Goal: Task Accomplishment & Management: Manage account settings

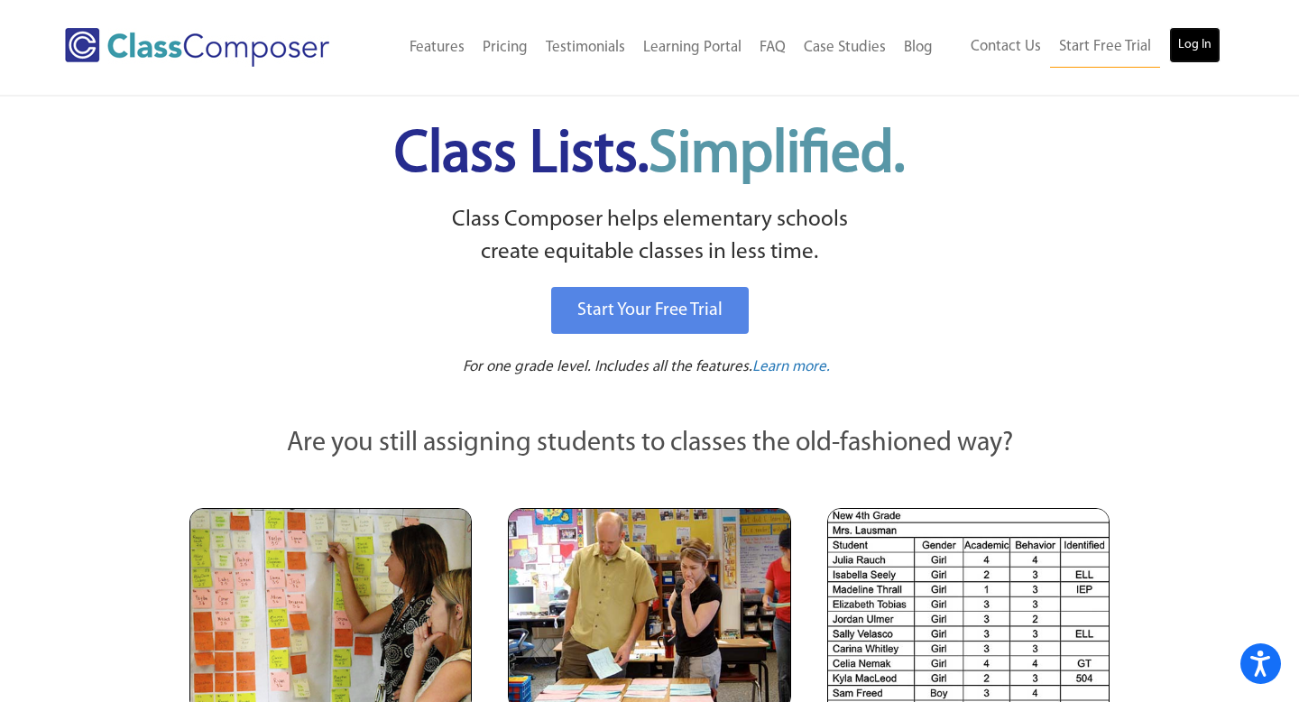
click at [1201, 38] on link "Log In" at bounding box center [1194, 45] width 51 height 36
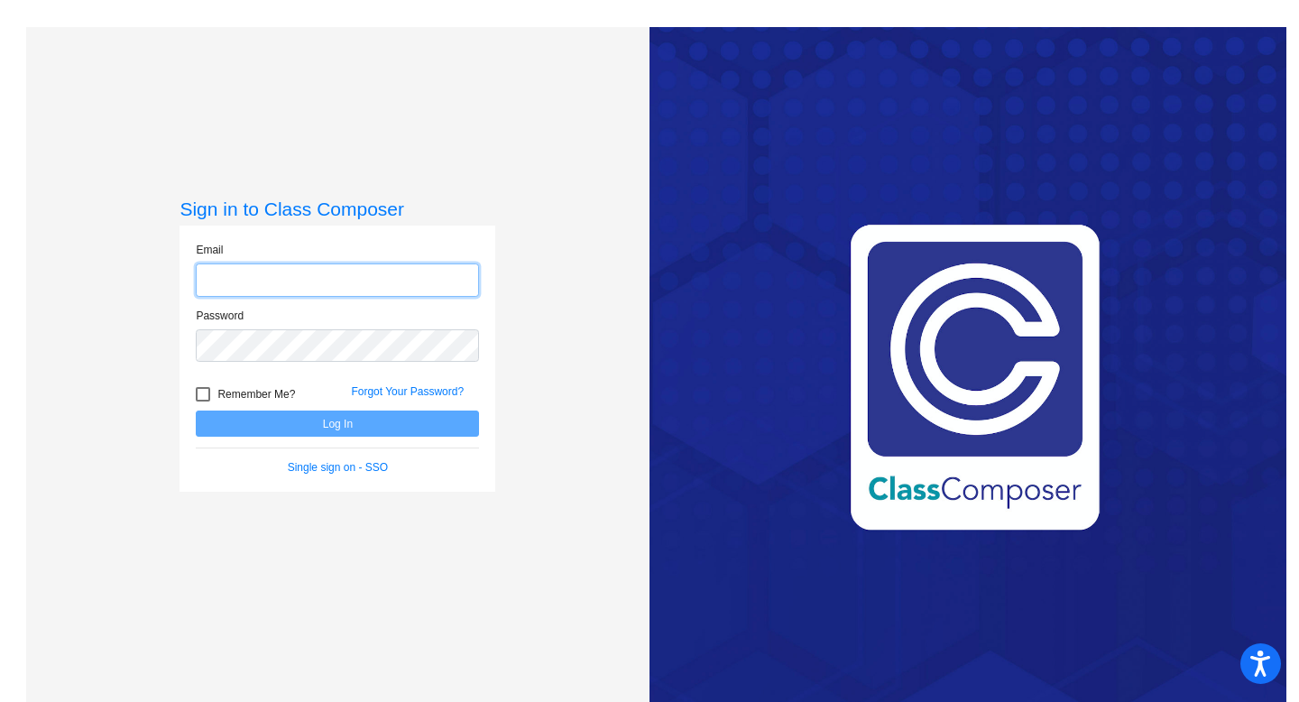
type input "[EMAIL_ADDRESS][DOMAIN_NAME]"
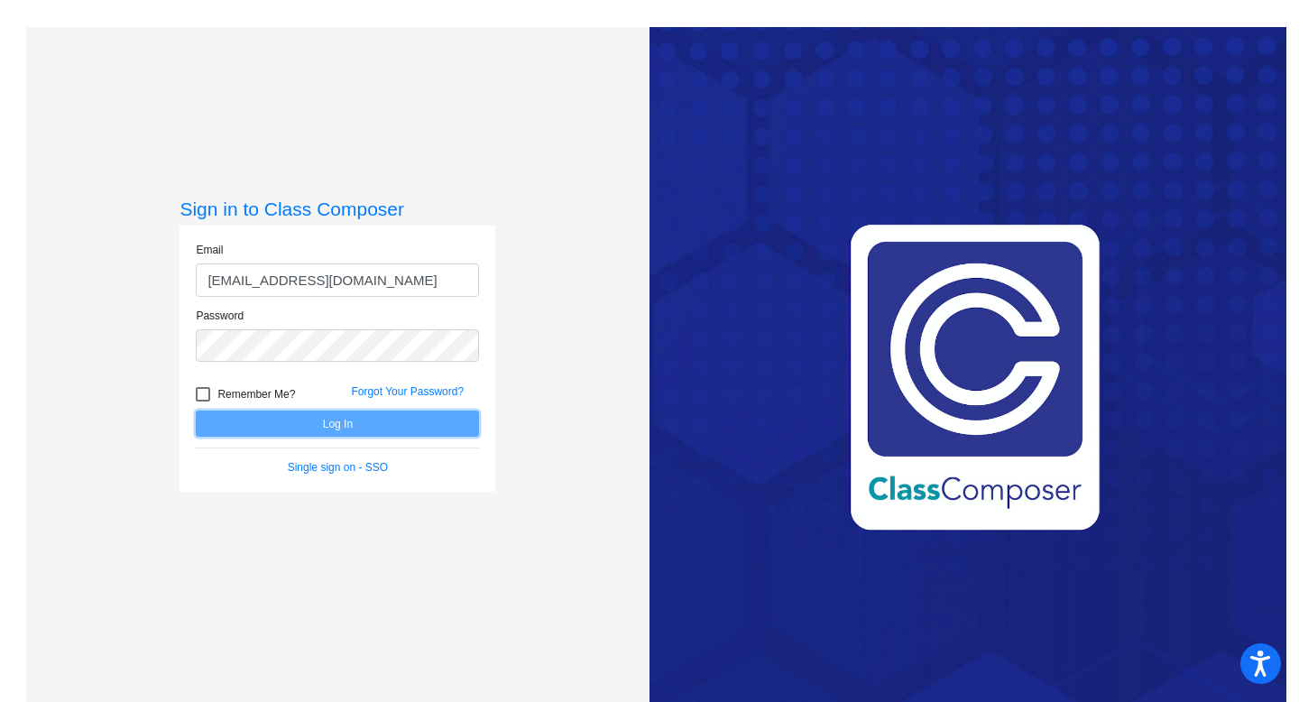
click at [410, 425] on button "Log In" at bounding box center [337, 423] width 283 height 26
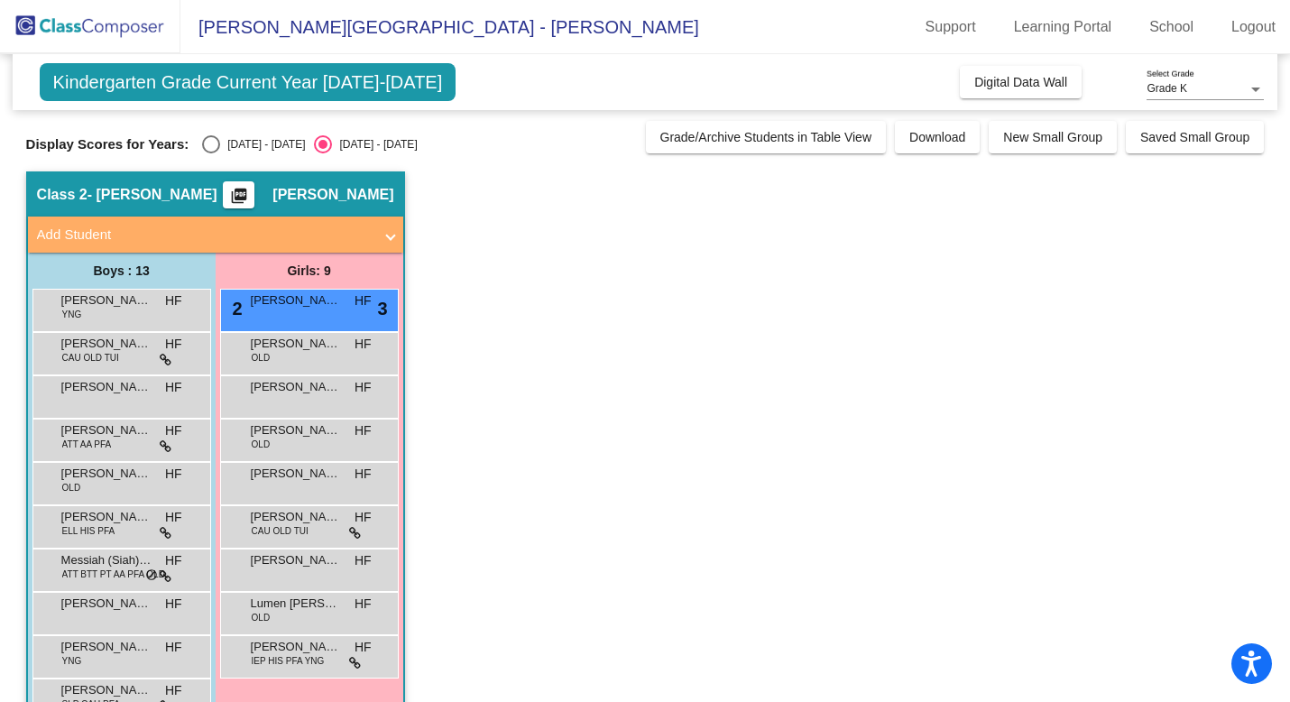
click at [514, 301] on app-classroom "Class 2 - [PERSON_NAME] picture_as_pdf [PERSON_NAME] Add Student First Name Las…" at bounding box center [645, 525] width 1239 height 709
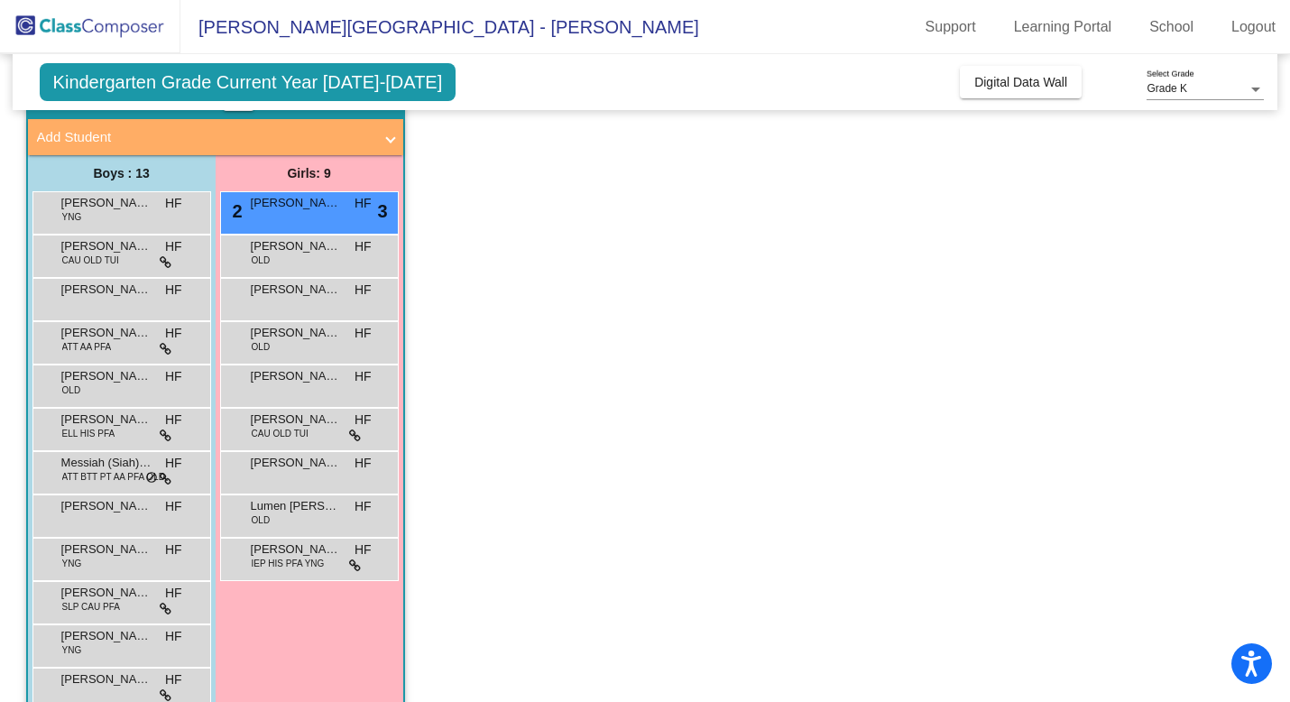
scroll to position [97, 0]
click at [103, 568] on div "[PERSON_NAME] YNG HF lock do_not_disturb_alt" at bounding box center [119, 557] width 172 height 37
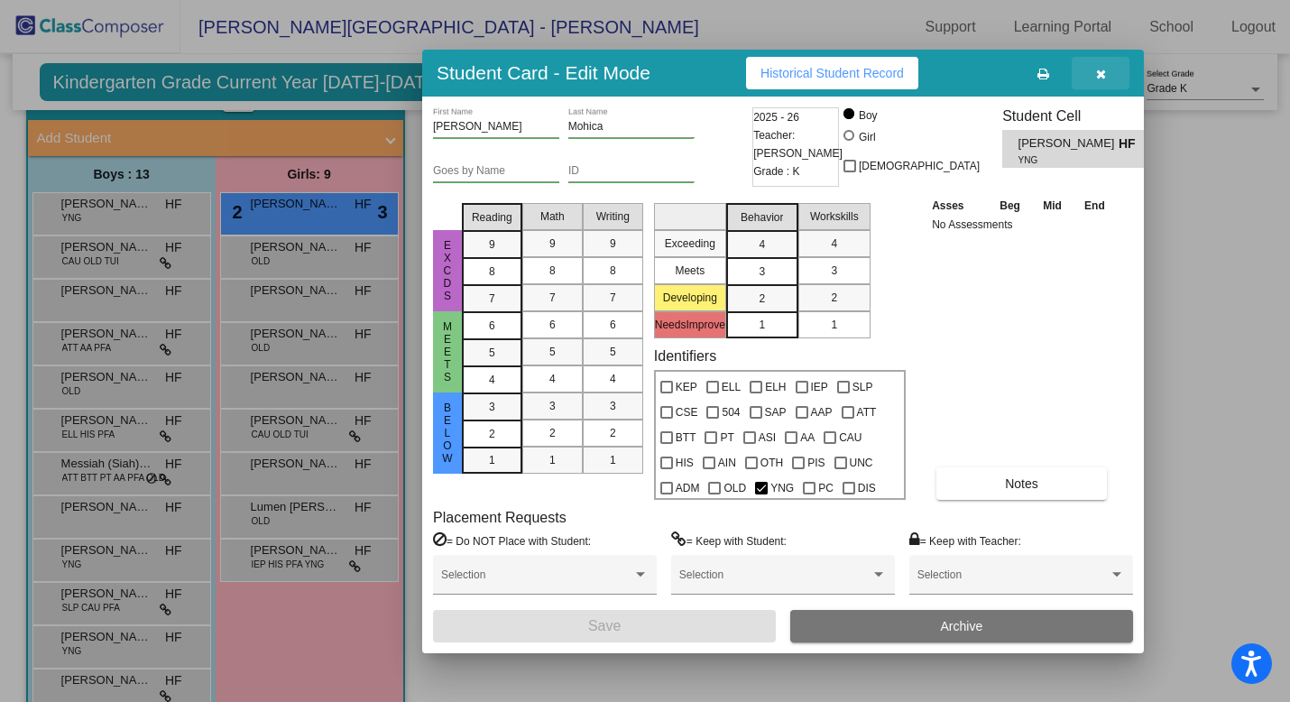
click at [1099, 78] on icon "button" at bounding box center [1101, 74] width 10 height 13
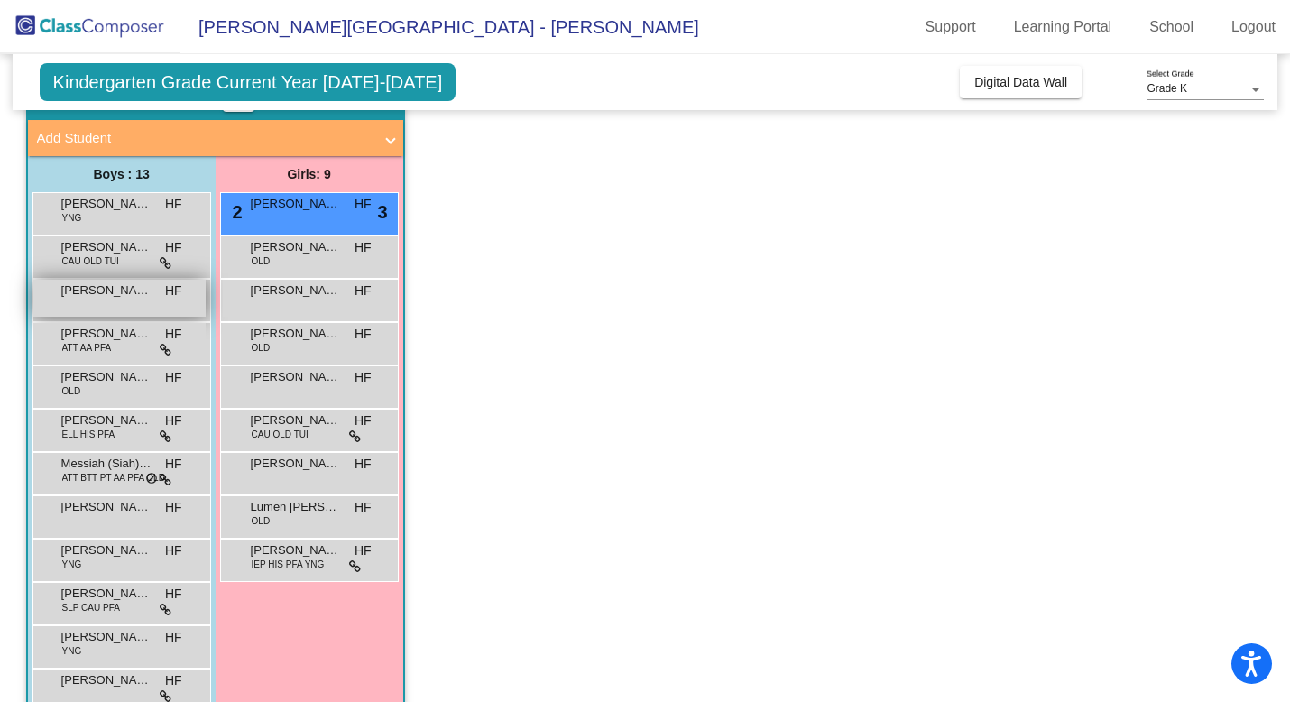
click at [115, 309] on div "[PERSON_NAME] HF lock do_not_disturb_alt" at bounding box center [119, 298] width 172 height 37
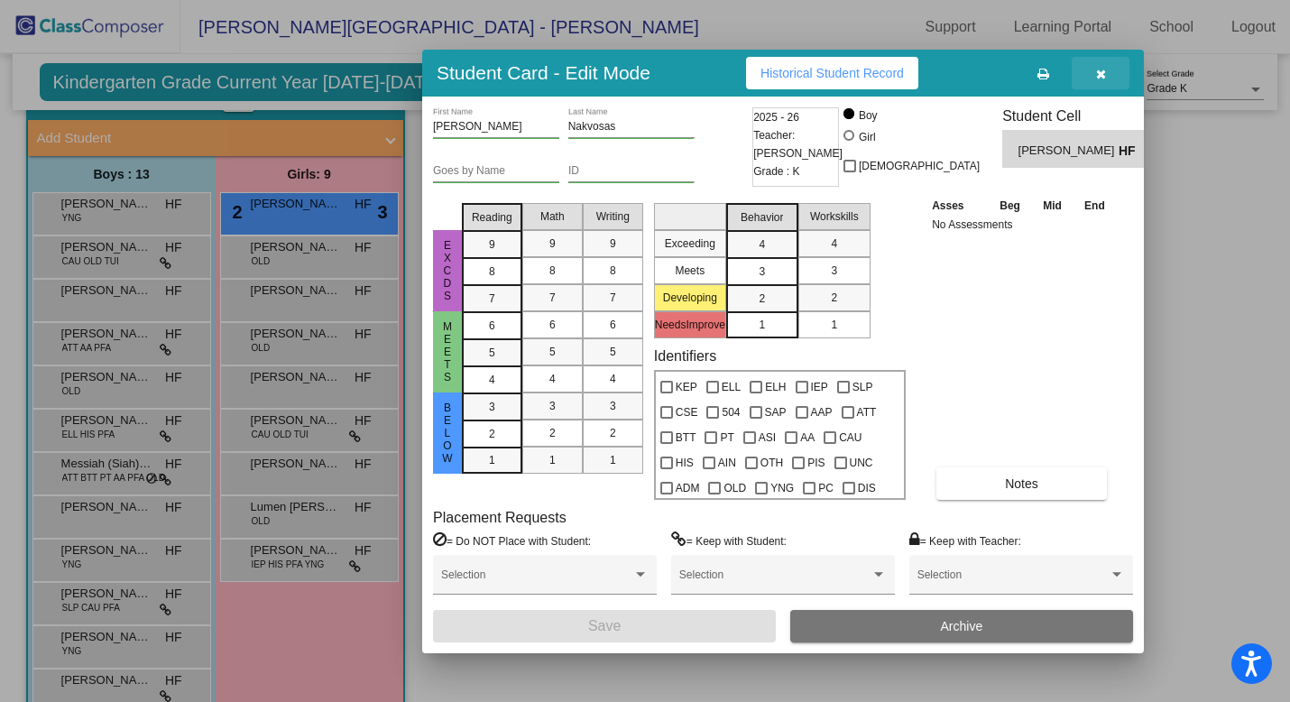
click at [1102, 74] on icon "button" at bounding box center [1101, 74] width 10 height 13
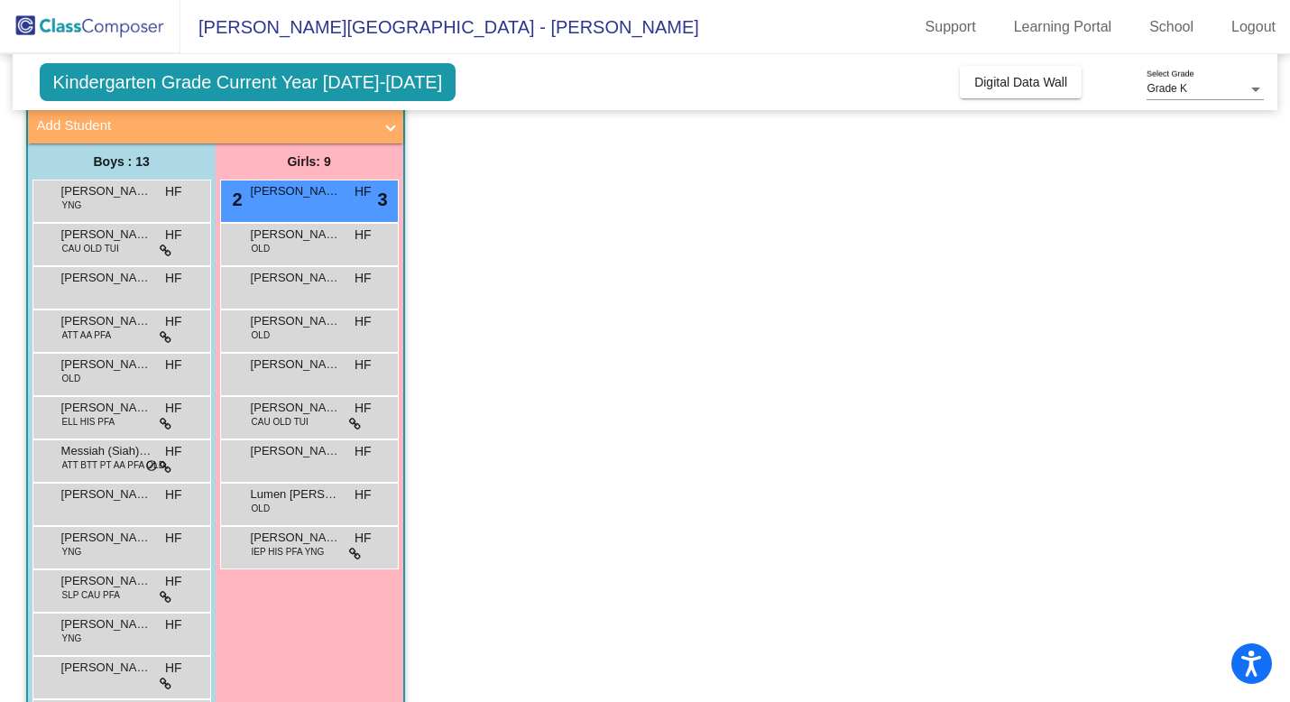
scroll to position [102, 0]
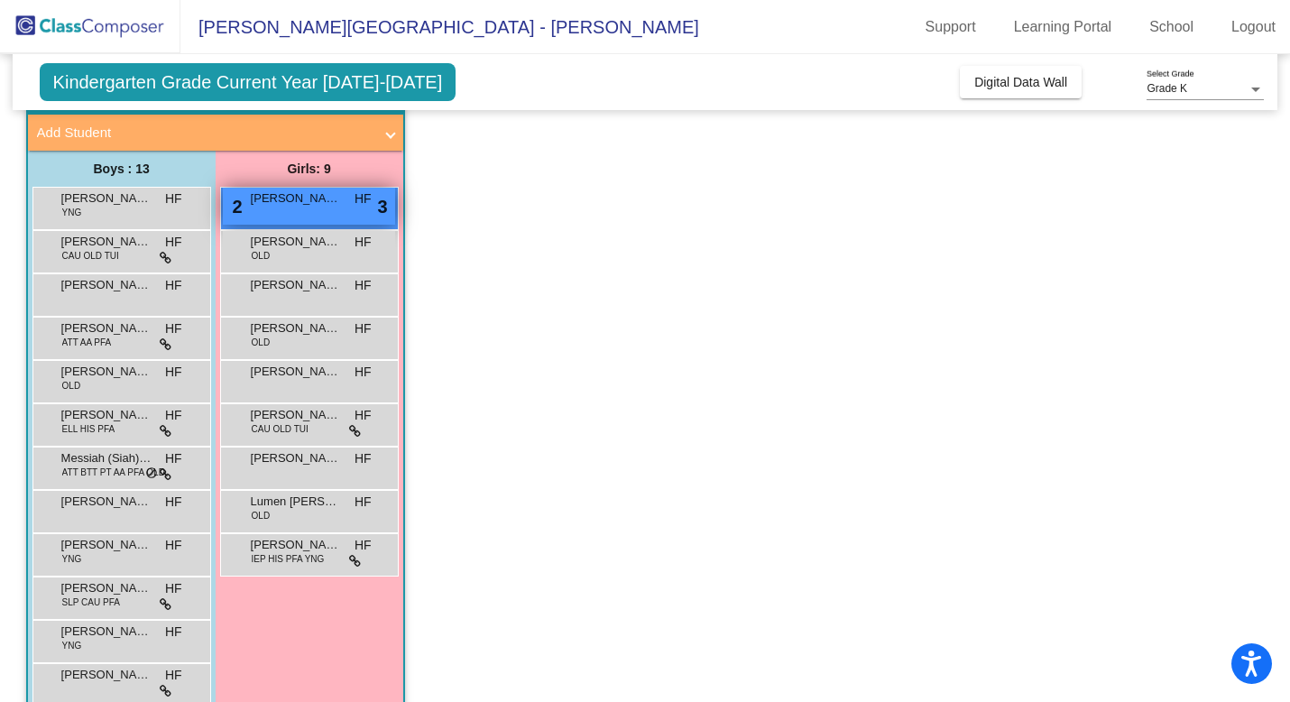
click at [326, 212] on div "2 [PERSON_NAME] HF lock do_not_disturb_alt 3" at bounding box center [309, 206] width 172 height 37
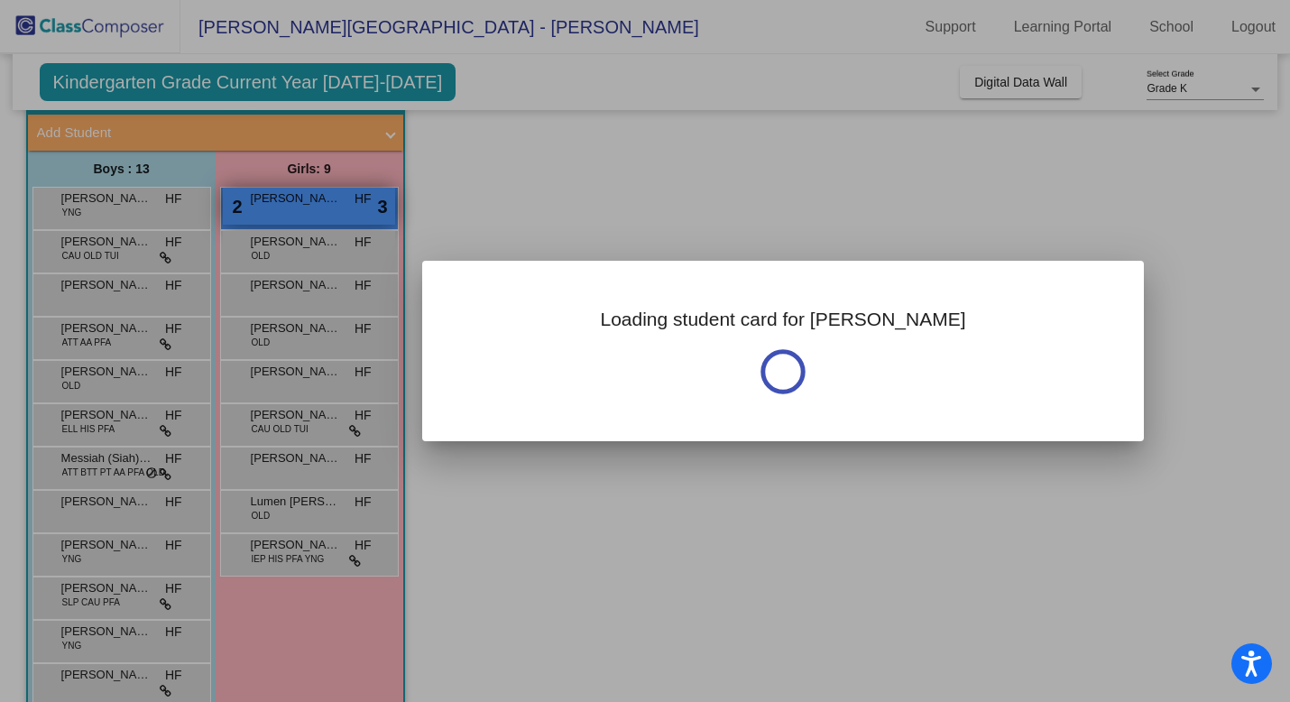
click at [326, 212] on div at bounding box center [645, 351] width 1290 height 702
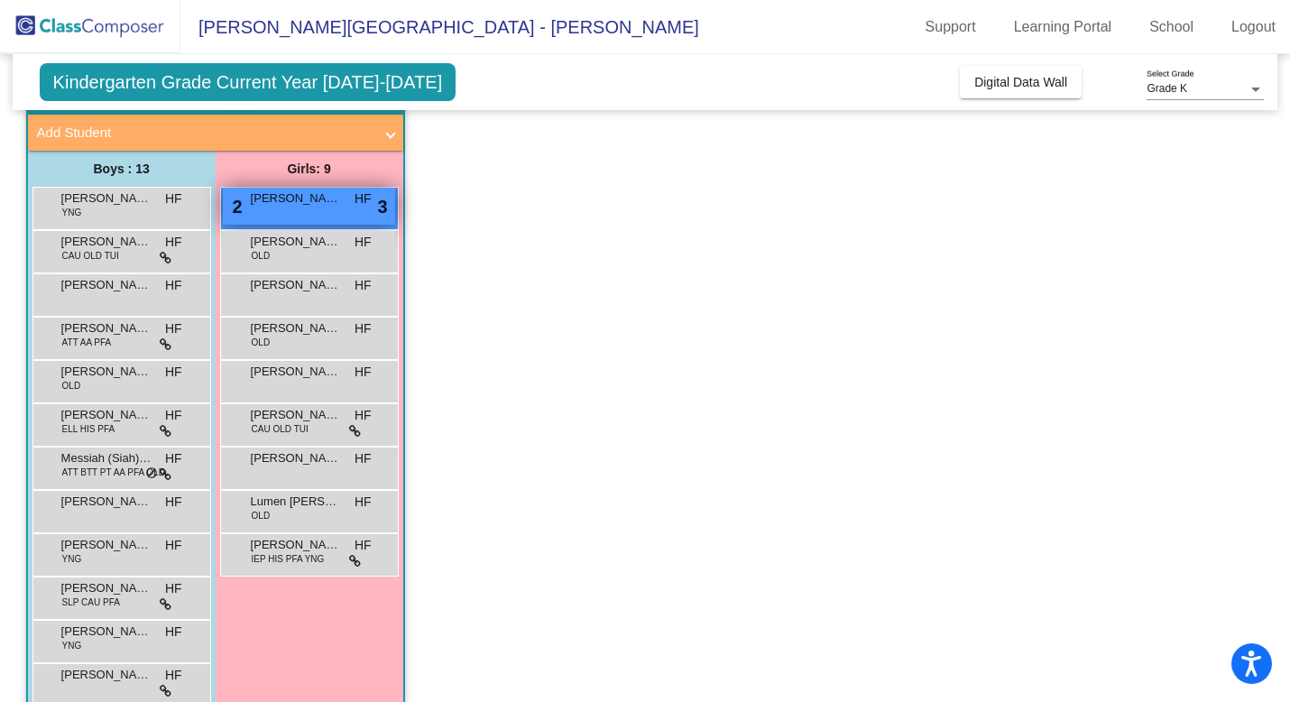
click at [326, 212] on div "2 [PERSON_NAME] HF lock do_not_disturb_alt 3" at bounding box center [309, 206] width 172 height 37
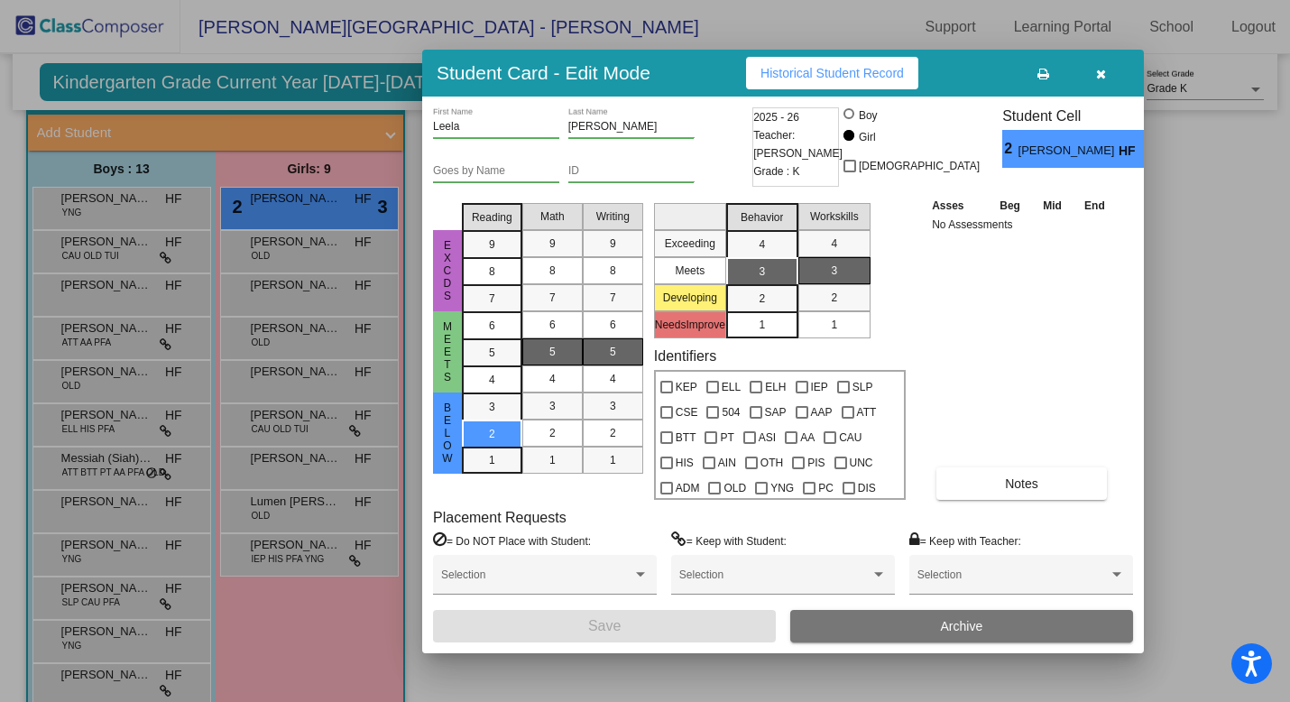
click at [1099, 83] on button "button" at bounding box center [1101, 73] width 58 height 32
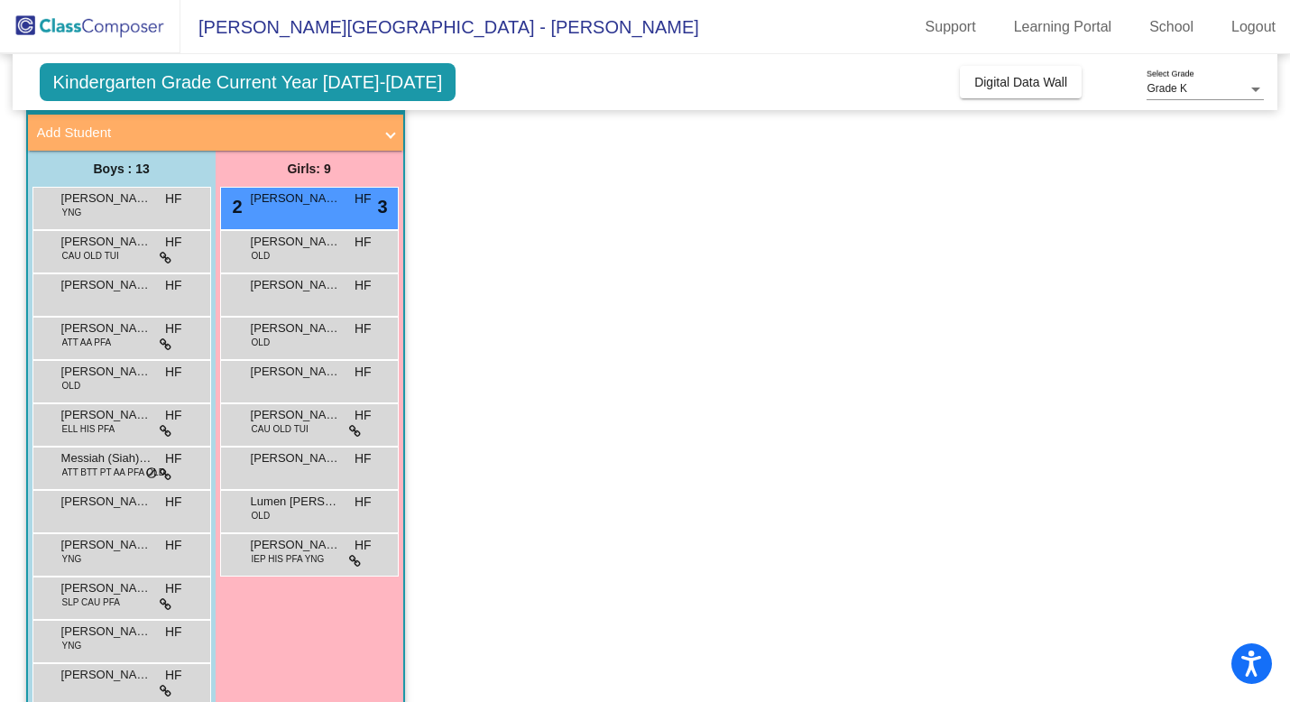
click at [429, 384] on app-classroom "Class 2 - [PERSON_NAME] picture_as_pdf [PERSON_NAME] Add Student First Name Las…" at bounding box center [645, 423] width 1239 height 709
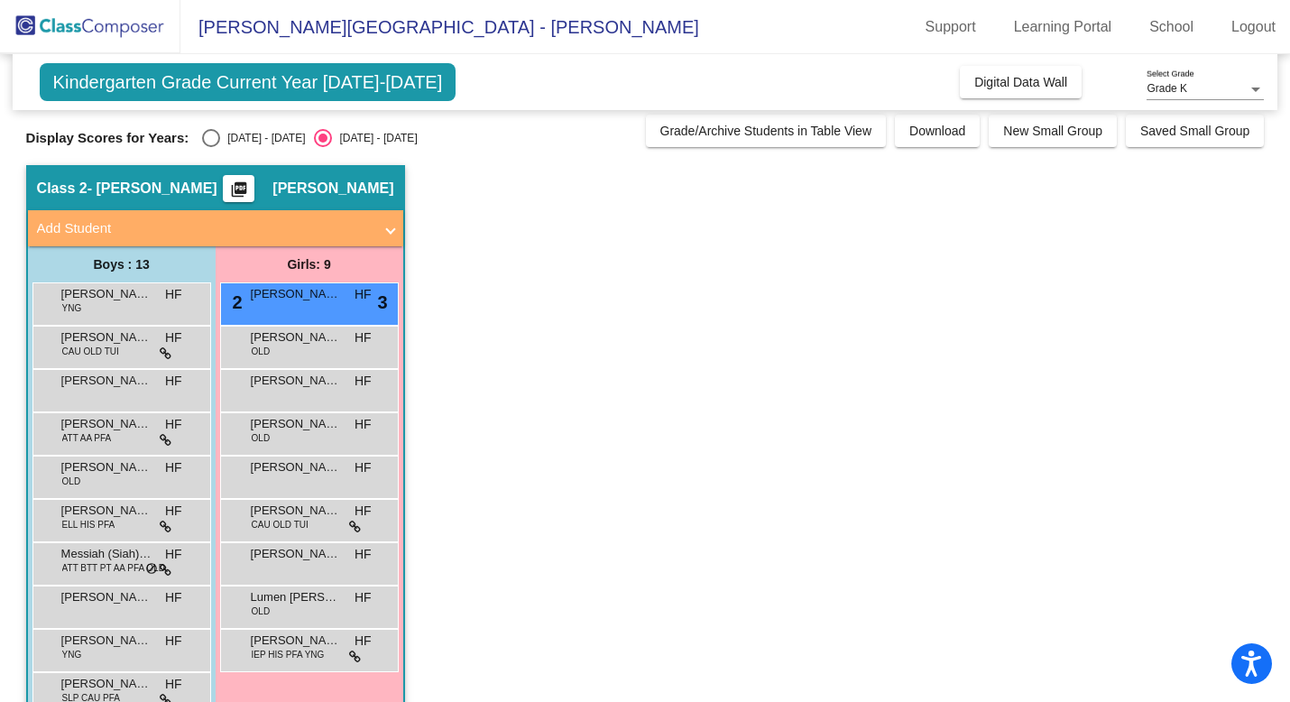
scroll to position [0, 0]
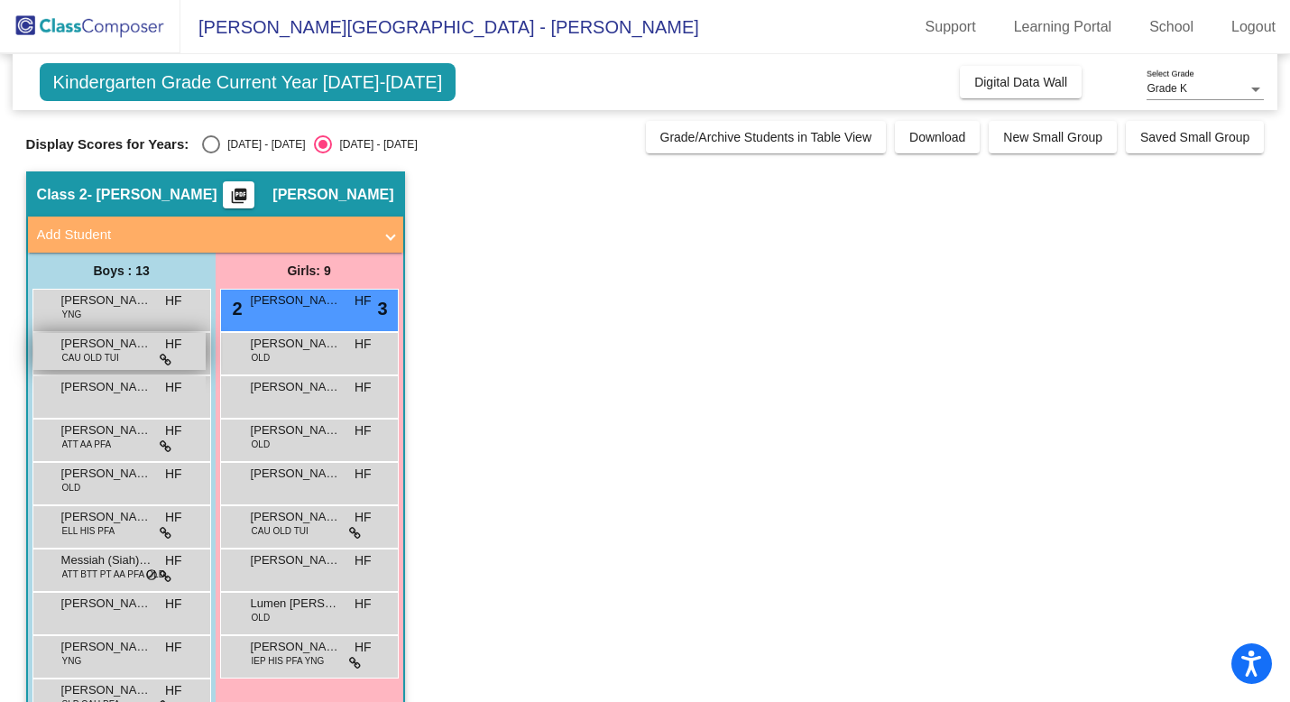
click at [123, 353] on div "[PERSON_NAME] CAU OLD TUI HF lock do_not_disturb_alt" at bounding box center [119, 351] width 172 height 37
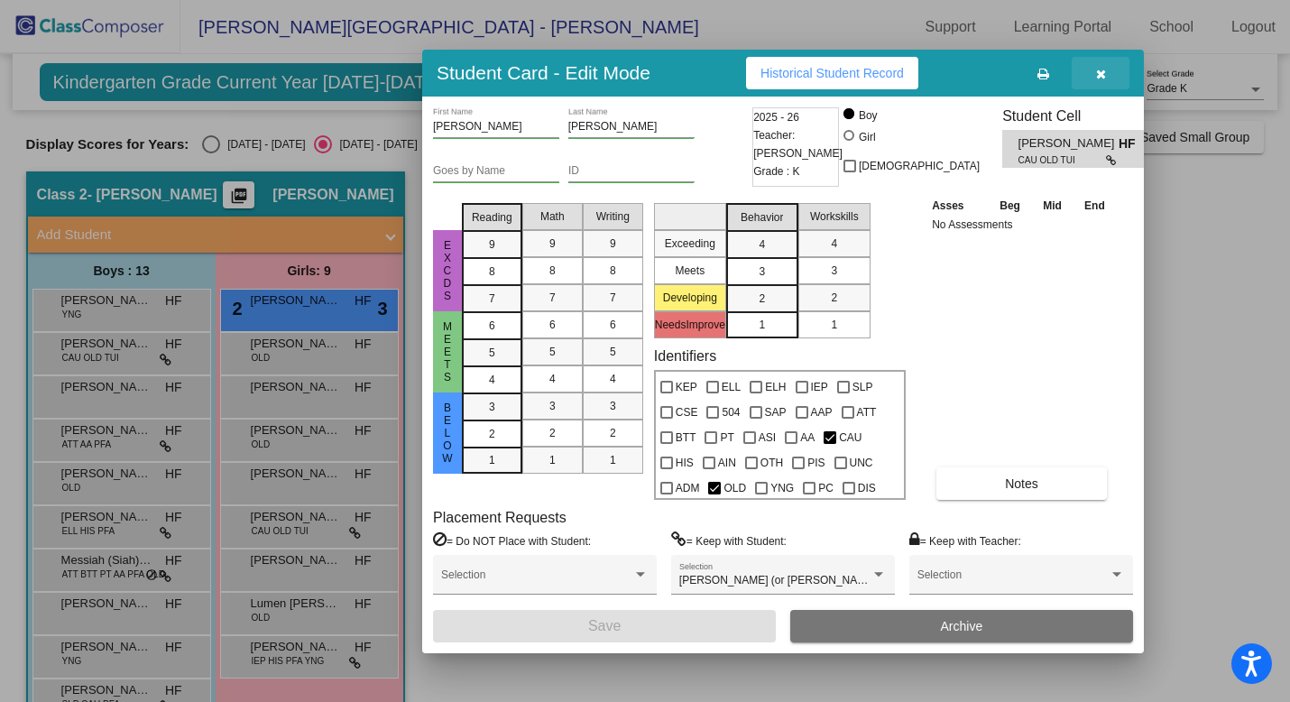
click at [1111, 72] on button "button" at bounding box center [1101, 73] width 58 height 32
